Goal: Information Seeking & Learning: Learn about a topic

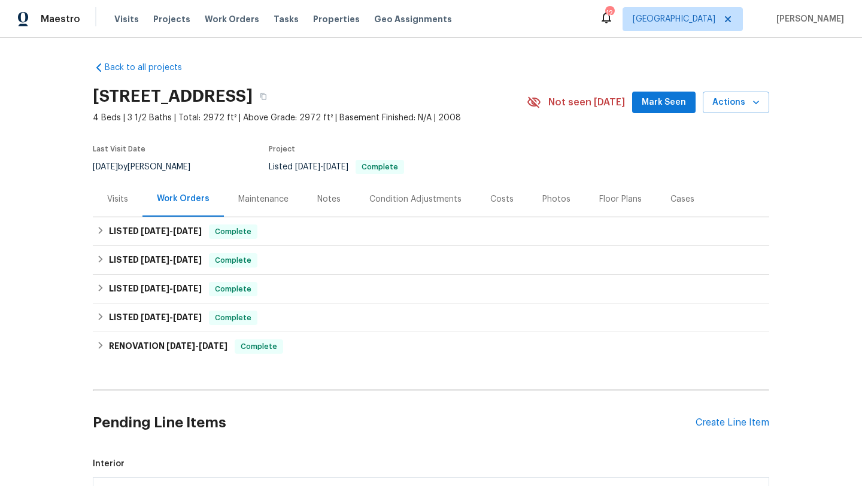
click at [154, 166] on div "[DATE] by [PERSON_NAME]" at bounding box center [149, 167] width 112 height 14
copy div "[DATE] by [PERSON_NAME]"
click at [177, 238] on h6 "LISTED 8/6/25 - 8/15/25" at bounding box center [155, 231] width 93 height 14
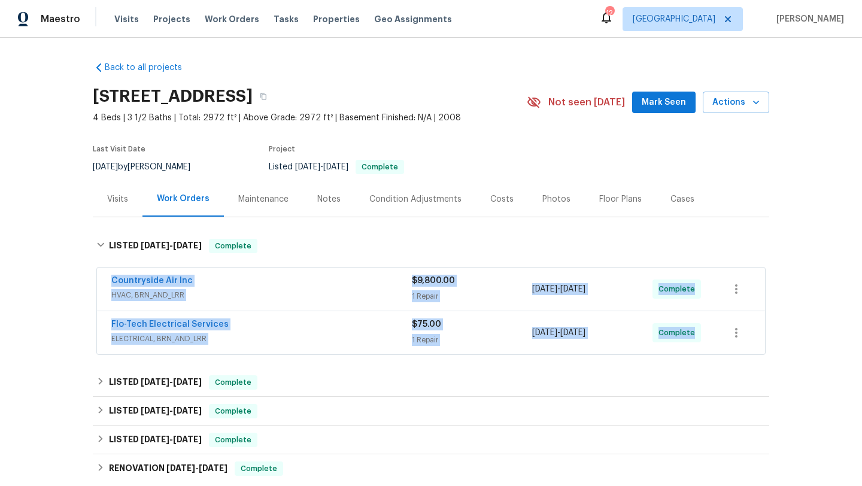
drag, startPoint x: 148, startPoint y: 277, endPoint x: 786, endPoint y: 316, distance: 639.2
click at [786, 316] on div "Back to all projects 3306 Cactus Heights Ln, Pearland, TX 77581 4 Beds | 3 1/2 …" at bounding box center [431, 262] width 862 height 448
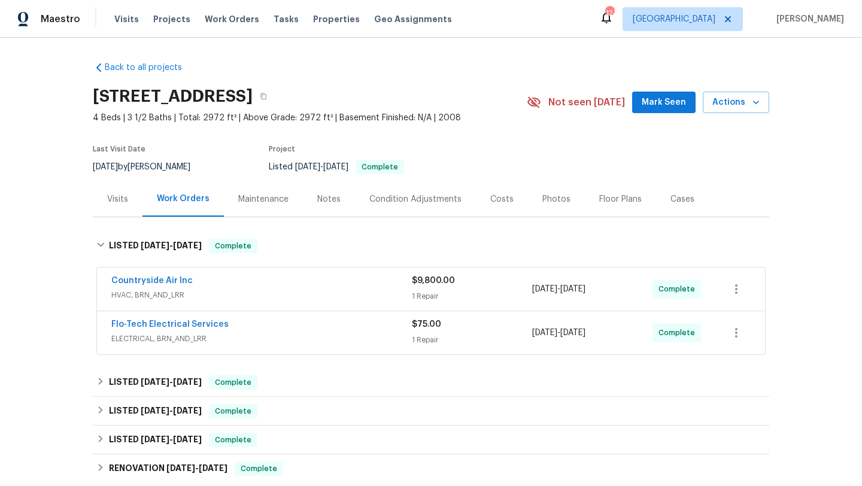
click at [57, 262] on div "Back to all projects 3306 Cactus Heights Ln, Pearland, TX 77581 4 Beds | 3 1/2 …" at bounding box center [431, 262] width 862 height 448
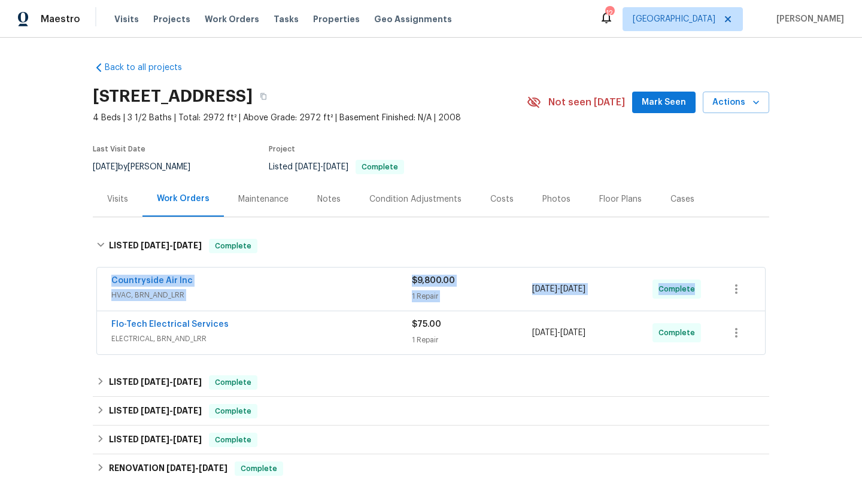
drag, startPoint x: 104, startPoint y: 277, endPoint x: 721, endPoint y: 294, distance: 617.9
click at [721, 294] on div "Countryside Air Inc HVAC, BRN_AND_LRR $9,800.00 1 Repair 8/12/2025 - 8/14/2025 …" at bounding box center [431, 289] width 668 height 43
copy div "Countryside Air Inc HVAC, BRN_AND_LRR $9,800.00 1 Repair 8/12/2025 - 8/14/2025 …"
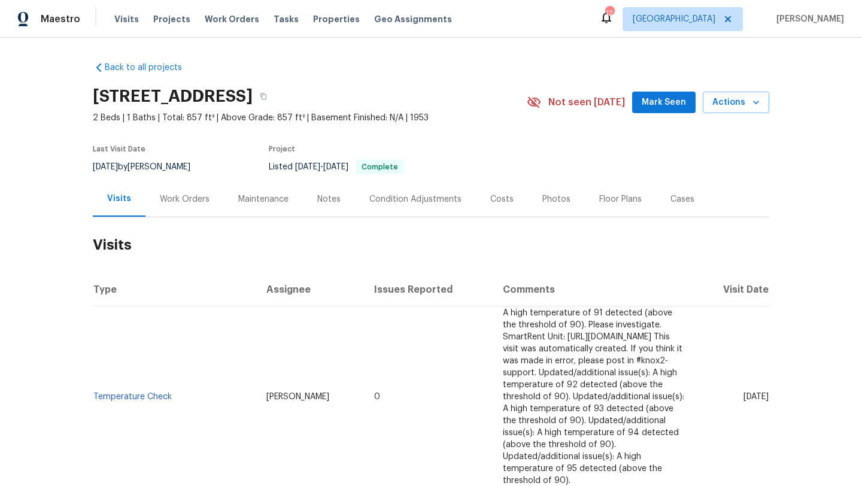
click at [174, 206] on div "Work Orders" at bounding box center [184, 198] width 78 height 35
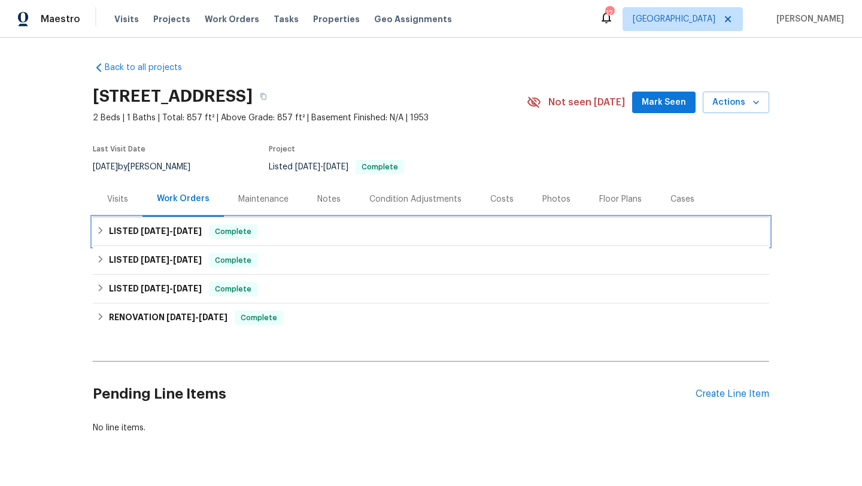
click at [187, 228] on span "[DATE]" at bounding box center [187, 231] width 29 height 8
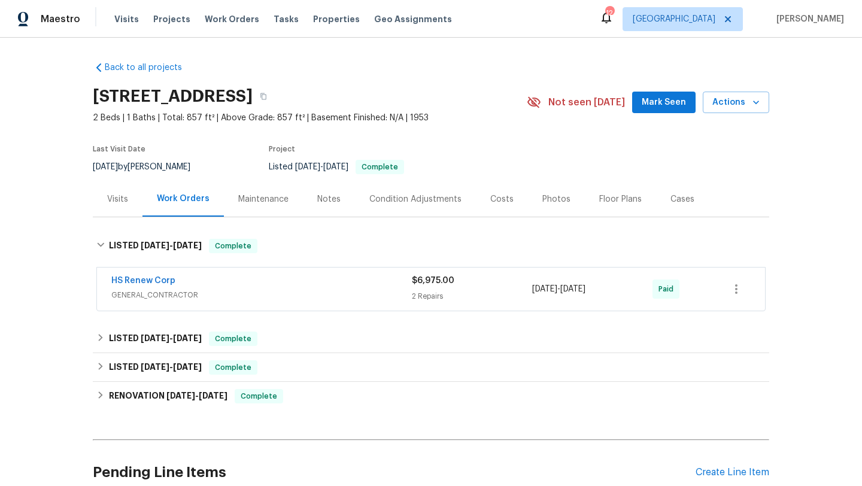
click at [156, 168] on div "[DATE] by [PERSON_NAME]" at bounding box center [149, 167] width 112 height 14
copy div "[DATE] by [PERSON_NAME]"
drag, startPoint x: 95, startPoint y: 279, endPoint x: 723, endPoint y: 288, distance: 627.9
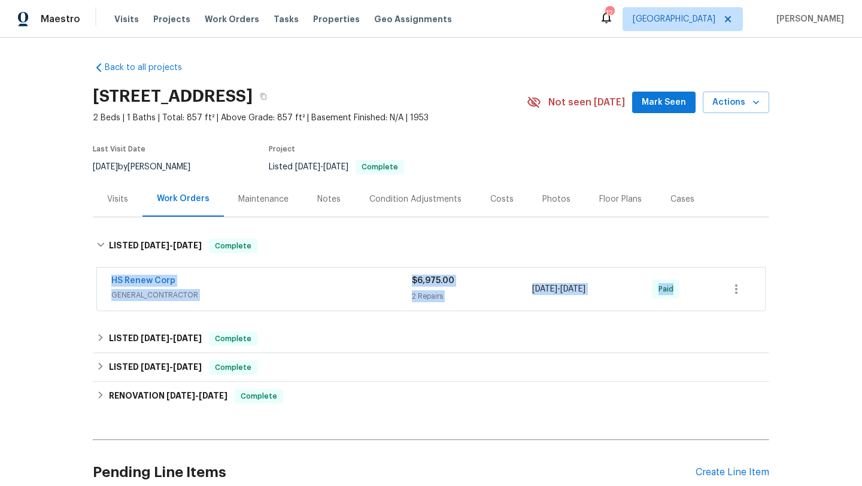
click at [723, 288] on div "HS Renew Corp GENERAL_CONTRACTOR $6,975.00 2 Repairs [DATE] - [DATE] Paid" at bounding box center [431, 290] width 676 height 50
copy div "HS Renew Corp GENERAL_CONTRACTOR $6,975.00 2 Repairs [DATE] - [DATE] Paid LISTE…"
click at [123, 197] on div "Visits" at bounding box center [117, 199] width 21 height 12
